Goal: Find specific page/section: Find specific page/section

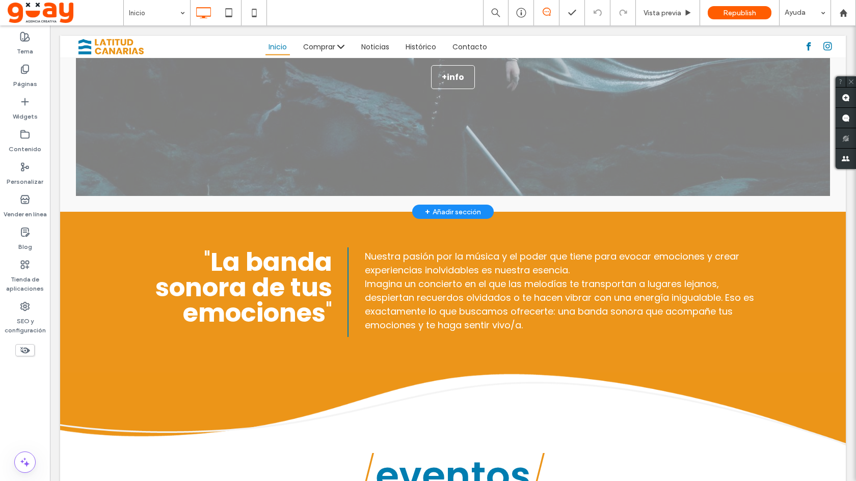
scroll to position [336, 0]
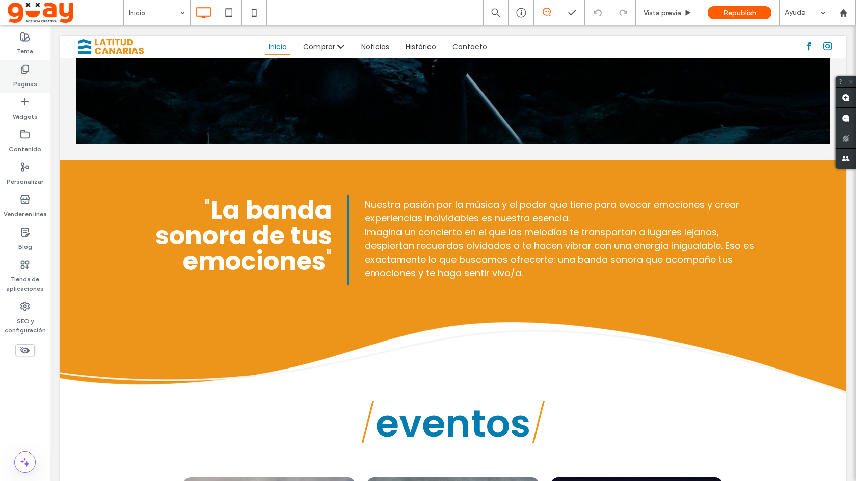
click at [25, 76] on label "Páginas" at bounding box center [25, 81] width 24 height 14
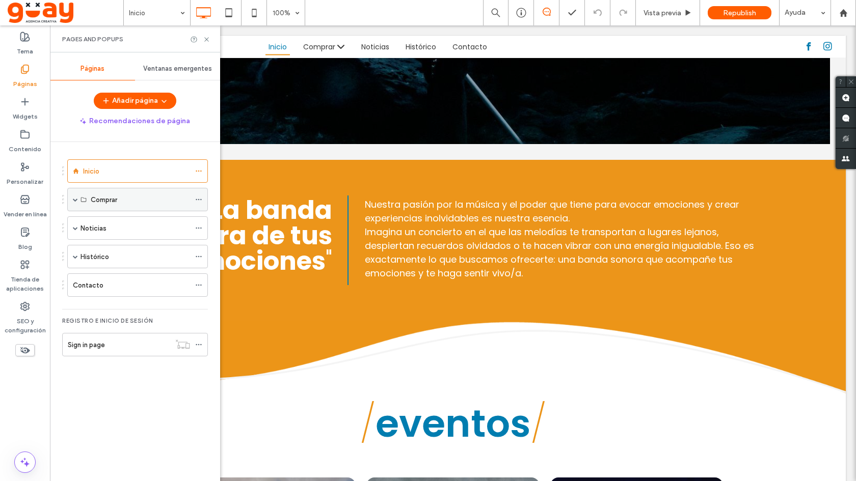
click at [108, 197] on label "Comprar" at bounding box center [104, 200] width 26 height 18
click at [75, 201] on span at bounding box center [75, 199] width 5 height 5
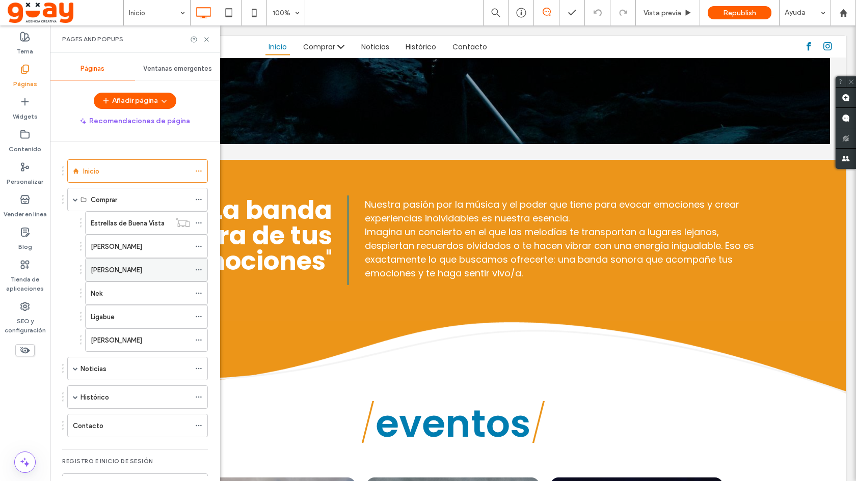
click at [120, 276] on div "[PERSON_NAME]" at bounding box center [140, 270] width 99 height 22
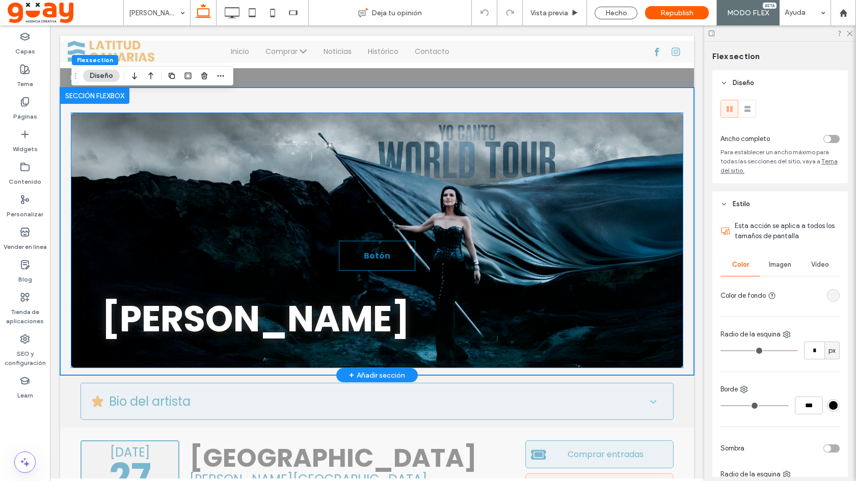
click at [436, 220] on div "Botón Botón" at bounding box center [376, 247] width 611 height 206
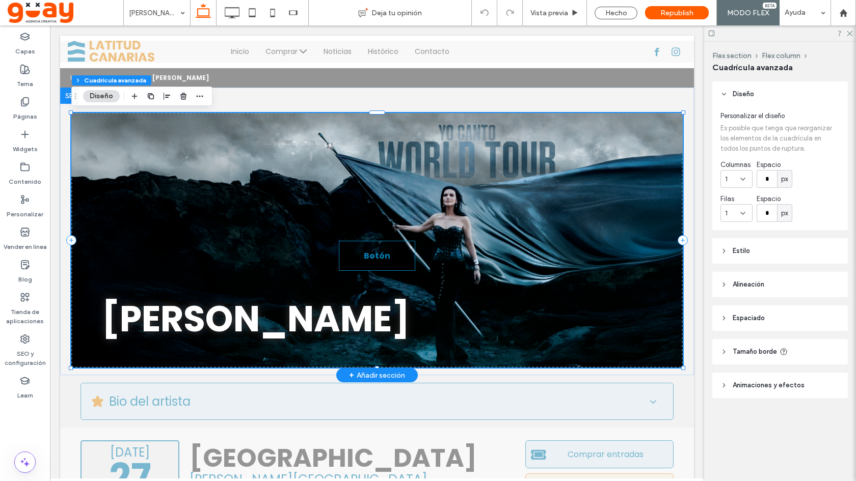
click at [474, 246] on div "Botón Botón" at bounding box center [376, 247] width 611 height 206
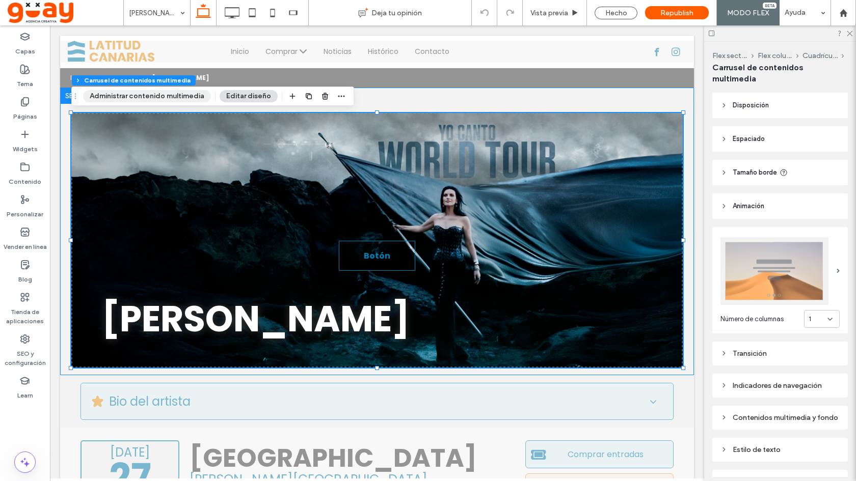
click at [174, 95] on button "Administrar contenido multimedia" at bounding box center [147, 96] width 128 height 12
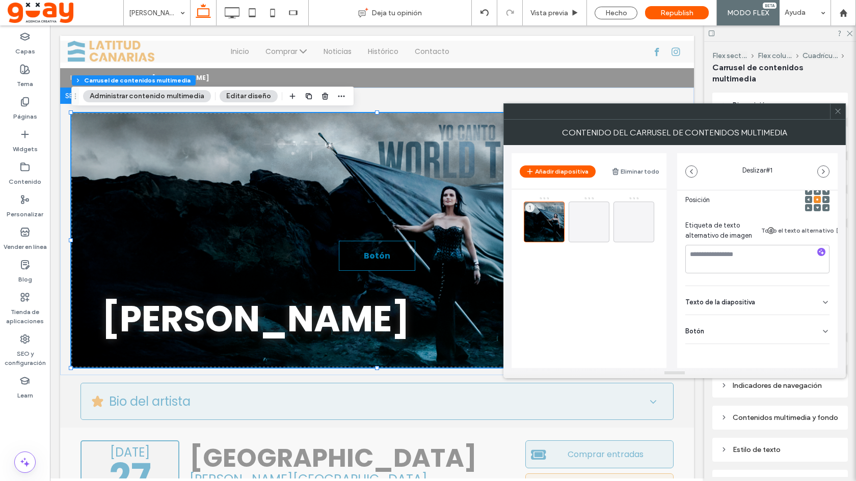
click at [764, 317] on div "Botón" at bounding box center [757, 329] width 144 height 29
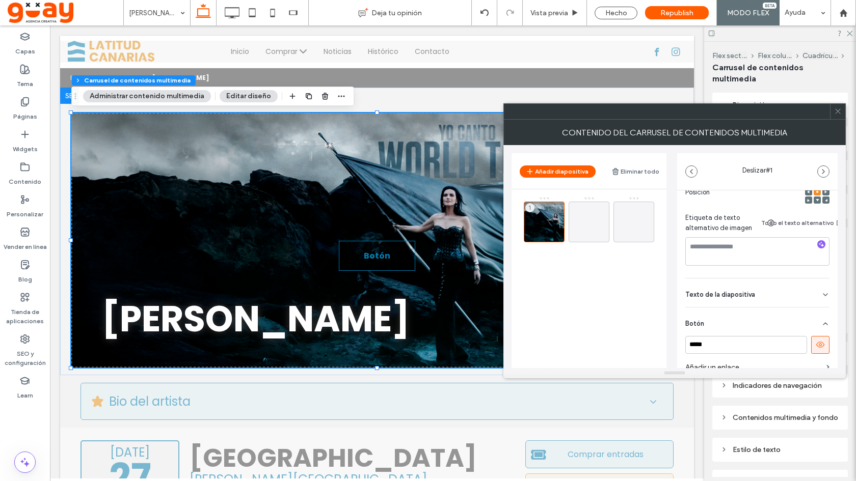
scroll to position [215, 0]
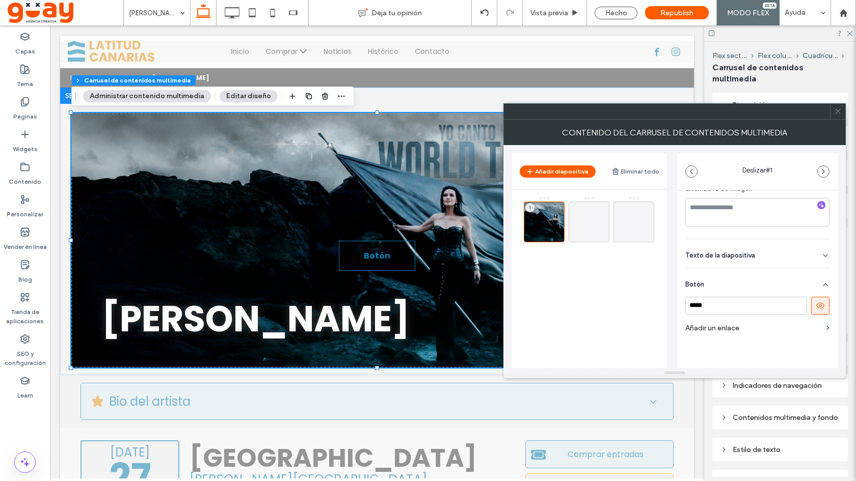
click at [812, 311] on button at bounding box center [820, 306] width 18 height 18
click at [774, 258] on div "Texto de la diapositiva" at bounding box center [757, 253] width 144 height 29
click at [769, 258] on div "Texto de la diapositiva" at bounding box center [757, 253] width 144 height 29
click at [840, 112] on icon at bounding box center [838, 112] width 8 height 8
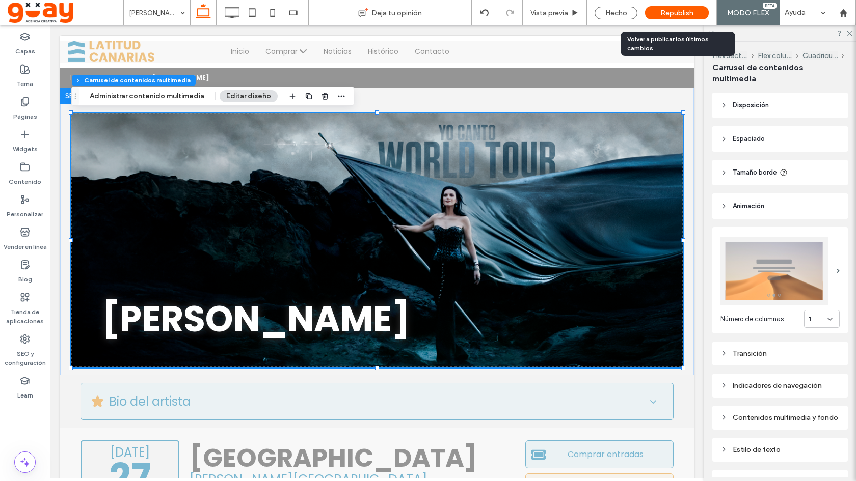
click at [693, 15] on span "Republish" at bounding box center [676, 13] width 33 height 9
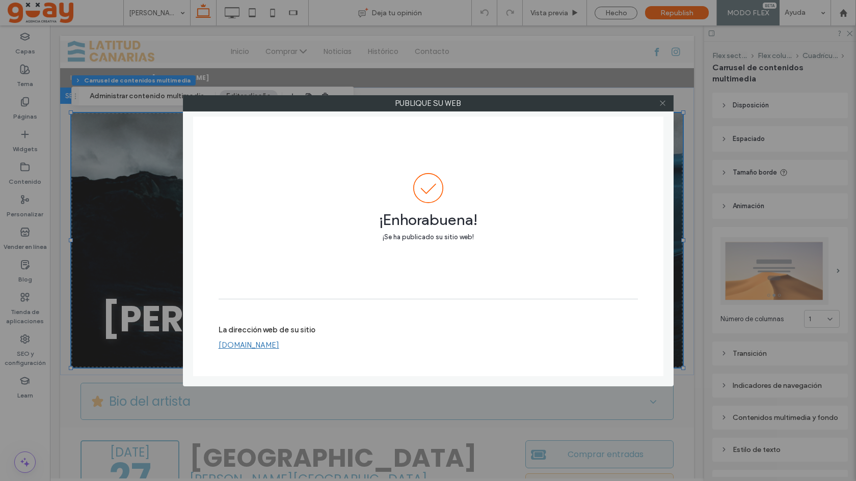
click at [661, 105] on icon at bounding box center [663, 103] width 8 height 8
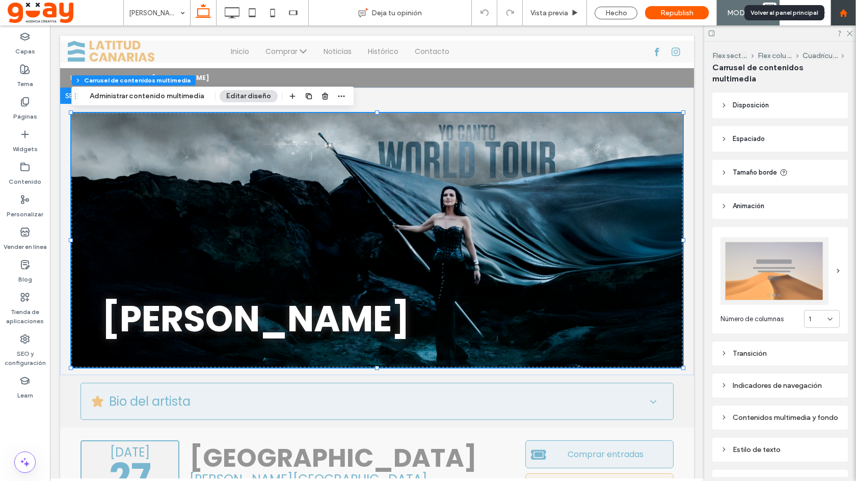
click at [843, 12] on use at bounding box center [843, 13] width 8 height 8
